Goal: Task Accomplishment & Management: Use online tool/utility

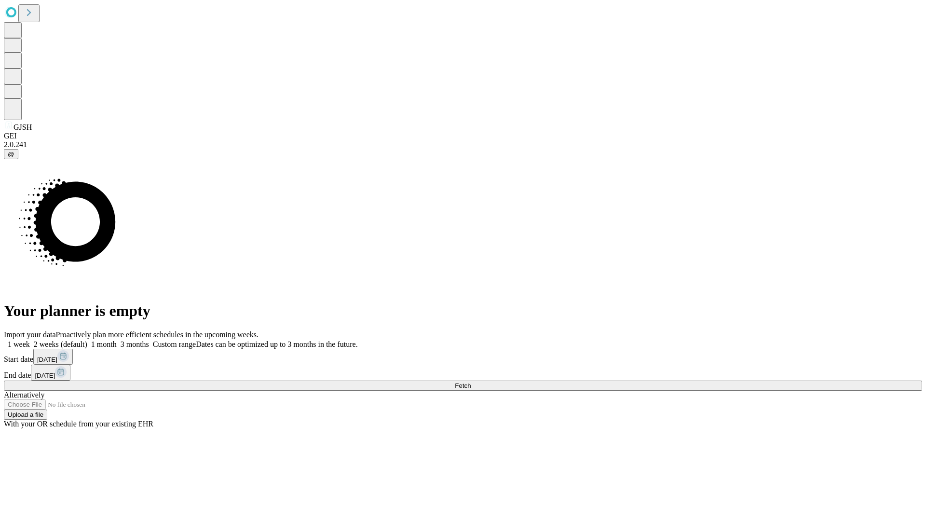
click at [471, 382] on span "Fetch" at bounding box center [463, 385] width 16 height 7
